Goal: Task Accomplishment & Management: Understand process/instructions

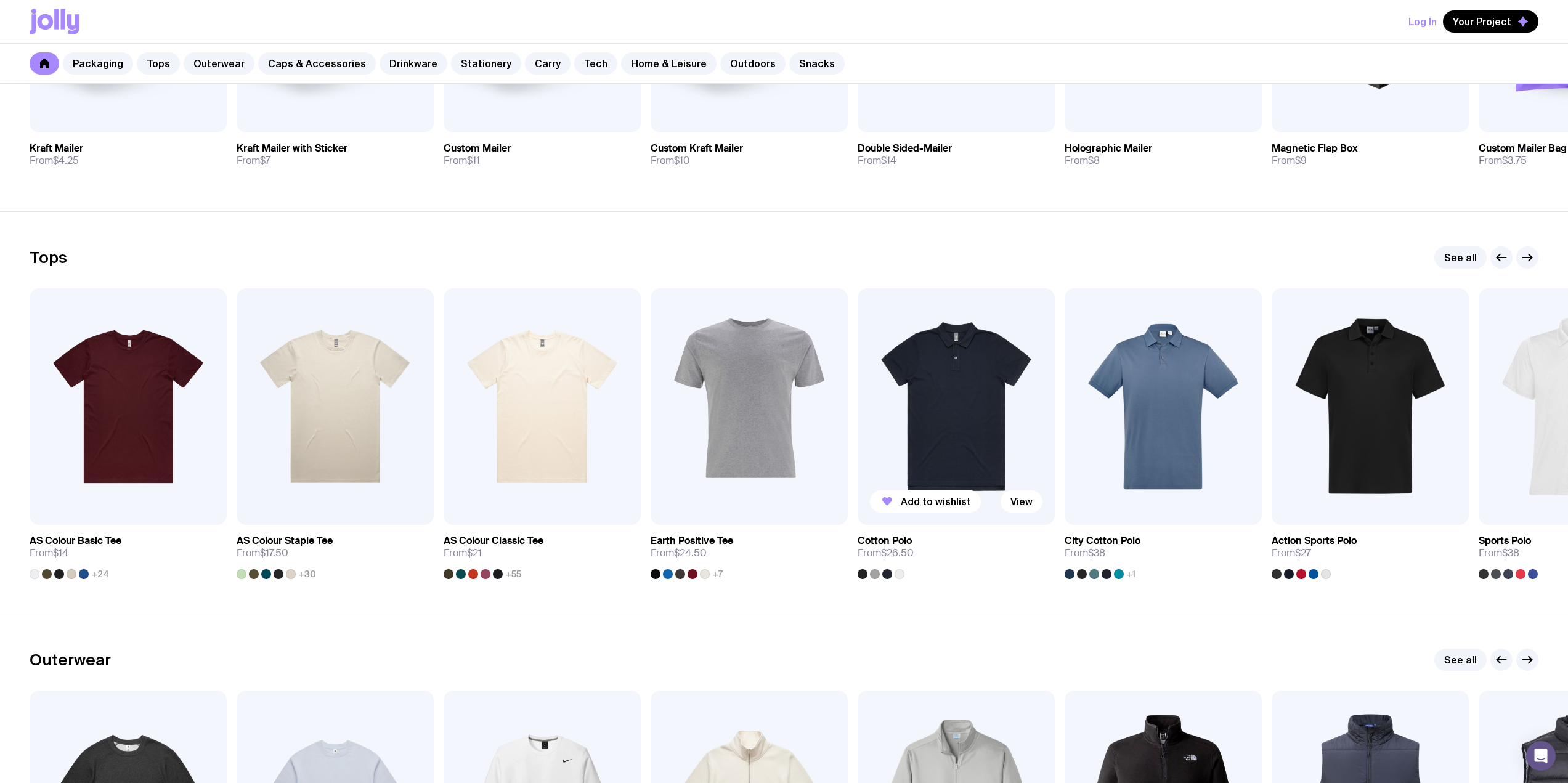
scroll to position [554, 0]
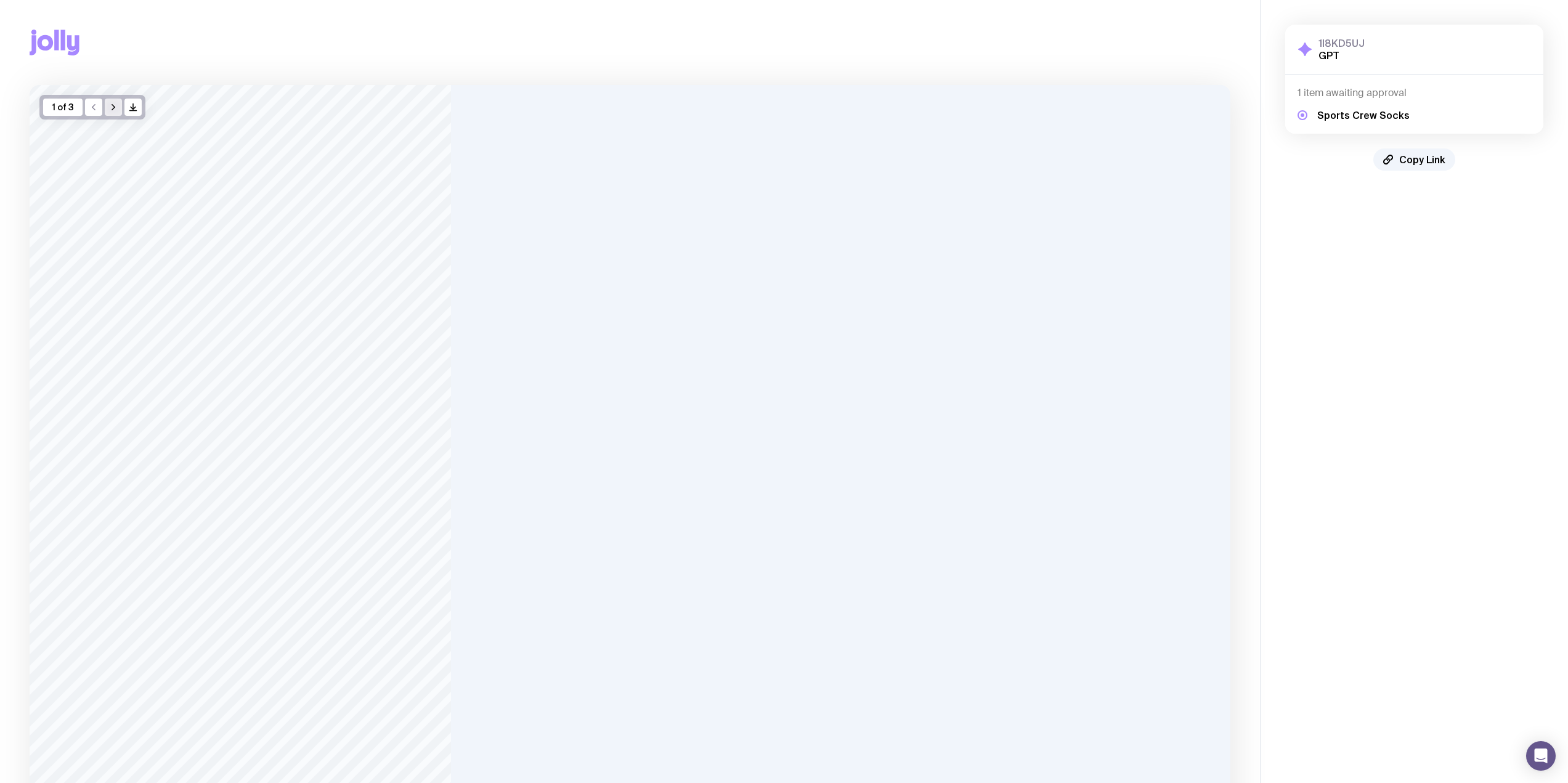
click at [113, 104] on icon "button" at bounding box center [113, 106] width 10 height 10
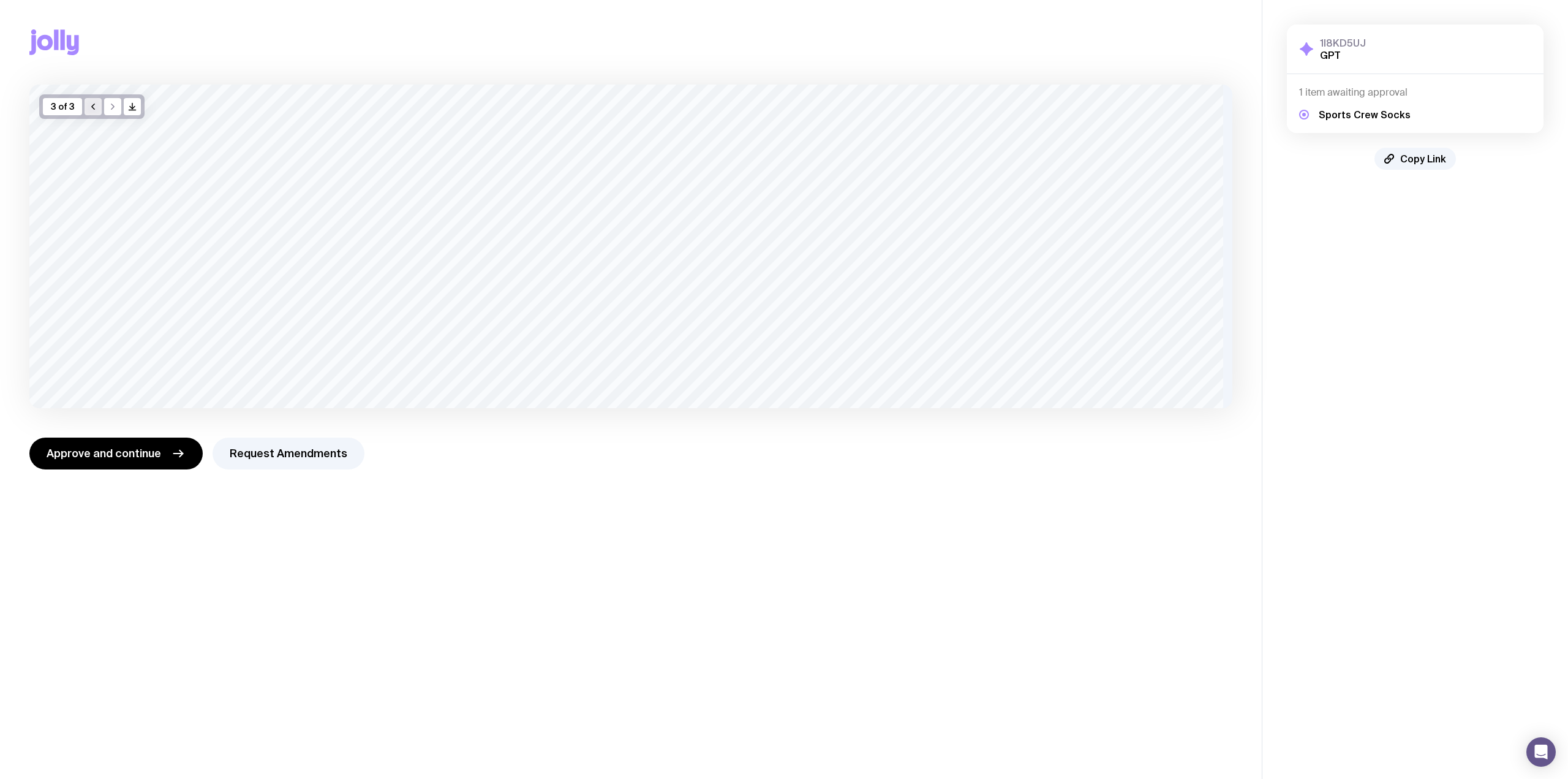
click at [90, 108] on icon "button" at bounding box center [92, 106] width 10 height 10
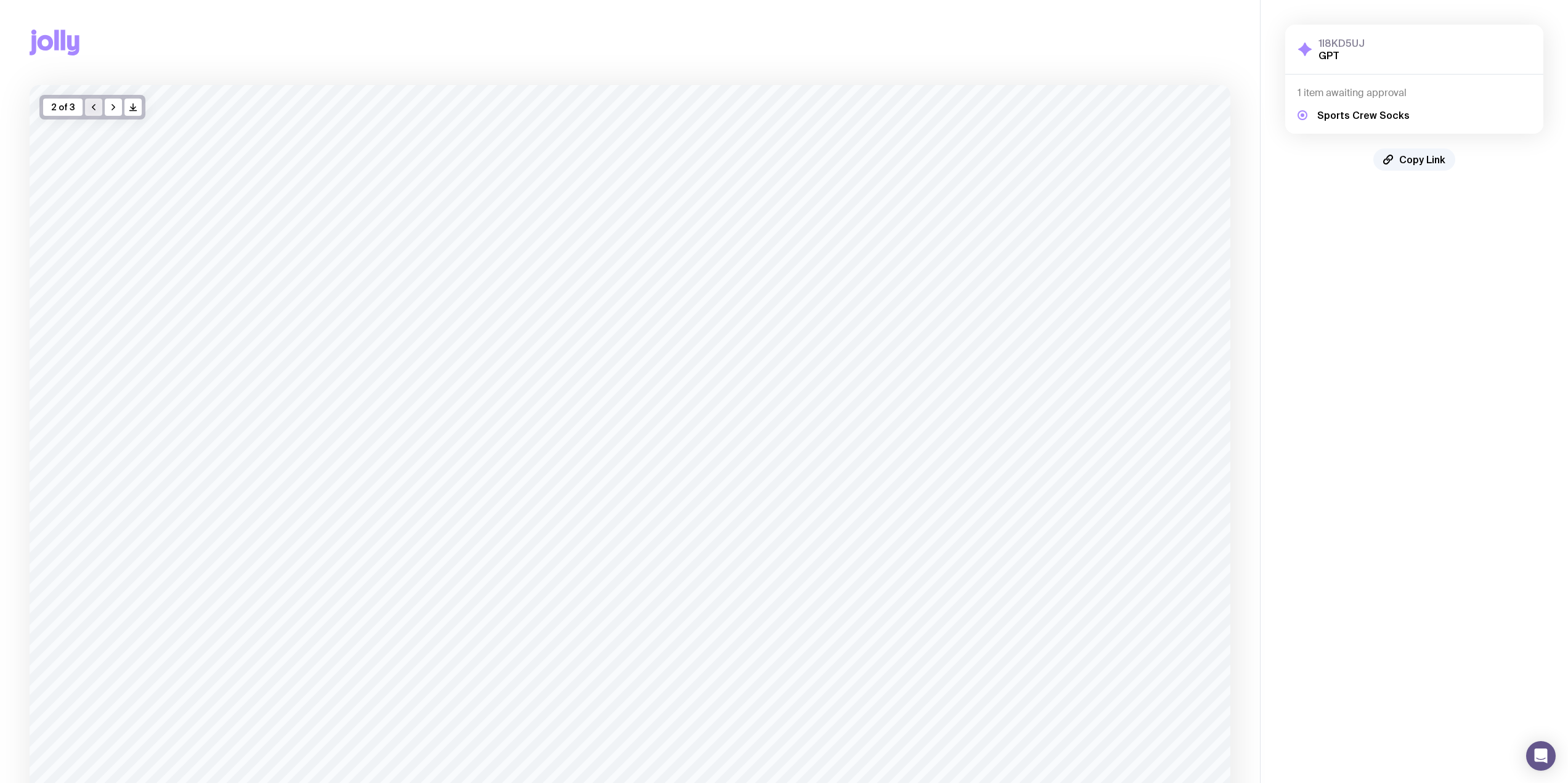
click at [90, 109] on icon "button" at bounding box center [93, 106] width 10 height 10
click at [113, 105] on icon "button" at bounding box center [113, 106] width 10 height 10
click at [113, 105] on icon "button" at bounding box center [113, 107] width 2 height 5
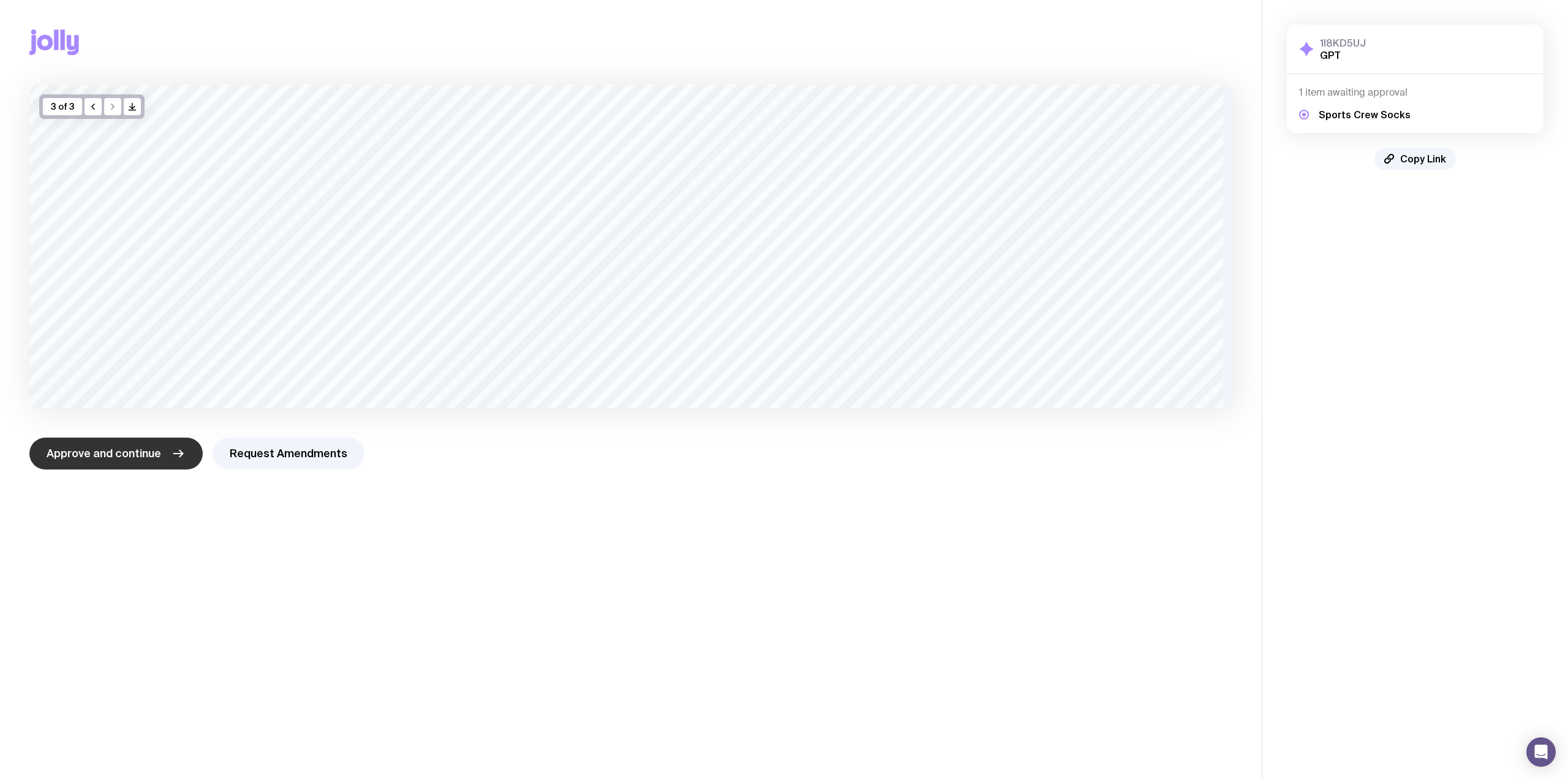
click at [160, 386] on button "Approve and continue" at bounding box center [116, 453] width 173 height 32
